Goal: Navigation & Orientation: Find specific page/section

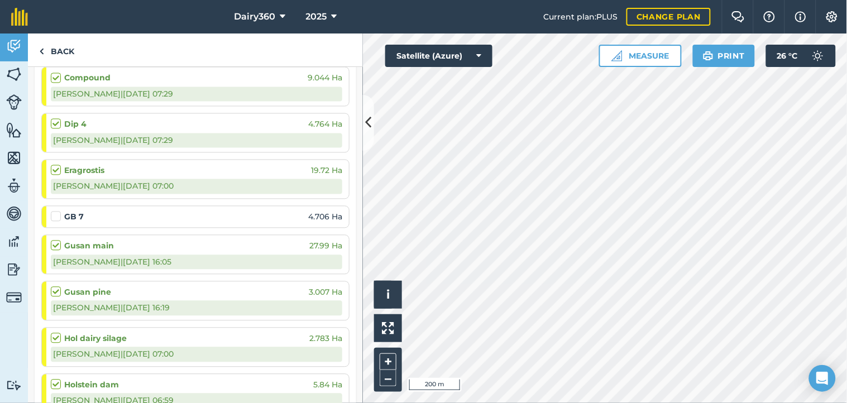
scroll to position [578, 0]
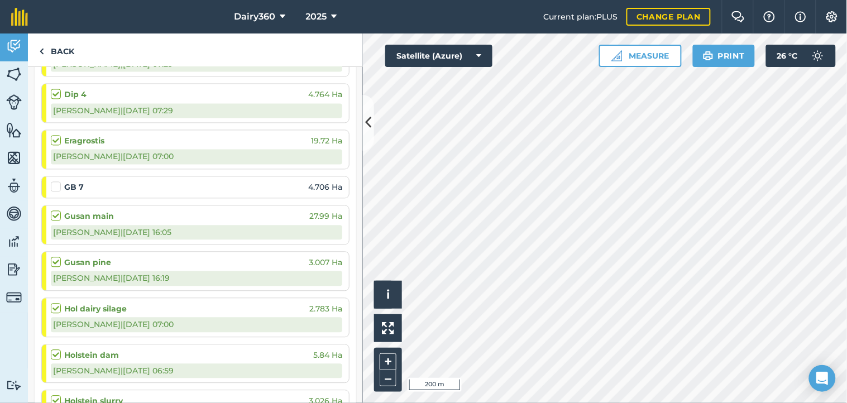
click at [58, 181] on label at bounding box center [57, 181] width 13 height 0
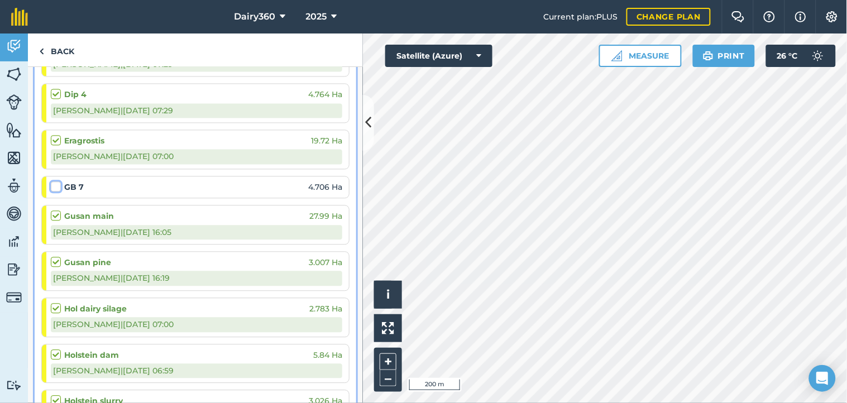
click at [58, 186] on input "checkbox" at bounding box center [54, 184] width 7 height 7
checkbox input "false"
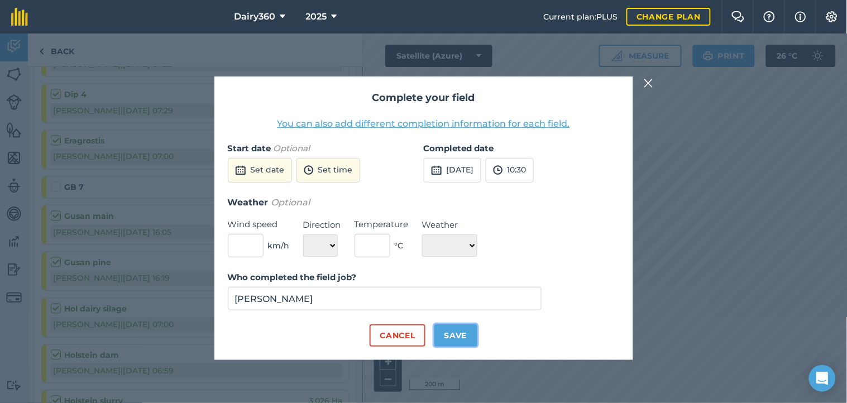
click at [454, 333] on button "Save" at bounding box center [455, 335] width 43 height 22
checkbox input "true"
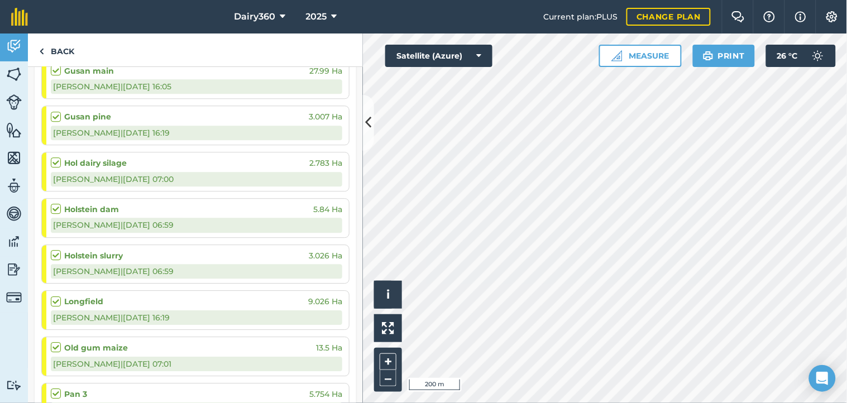
scroll to position [744, 0]
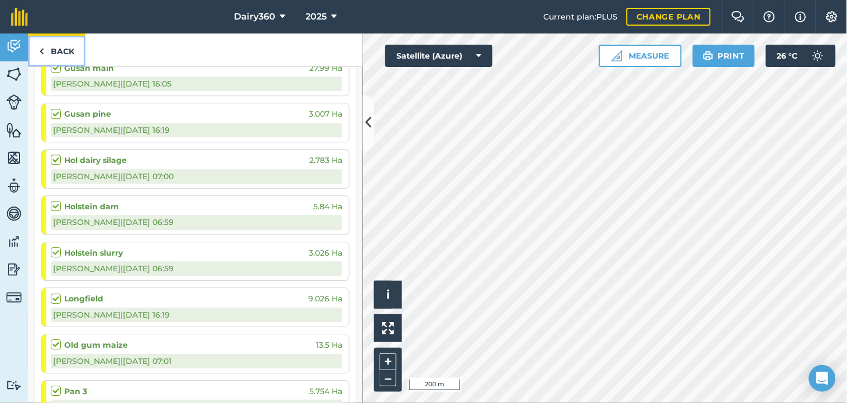
click at [40, 46] on img at bounding box center [41, 51] width 5 height 13
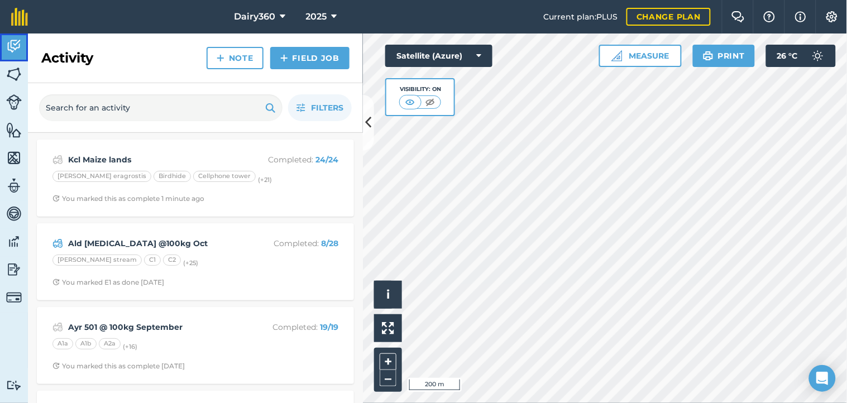
click at [8, 49] on img at bounding box center [14, 46] width 16 height 17
click at [368, 116] on icon at bounding box center [369, 123] width 6 height 20
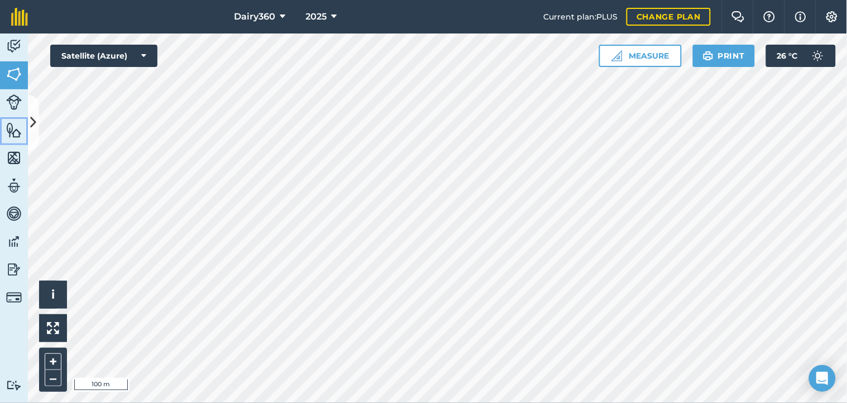
click at [13, 131] on img at bounding box center [14, 130] width 16 height 17
